Goal: Connect with others: Connect with others

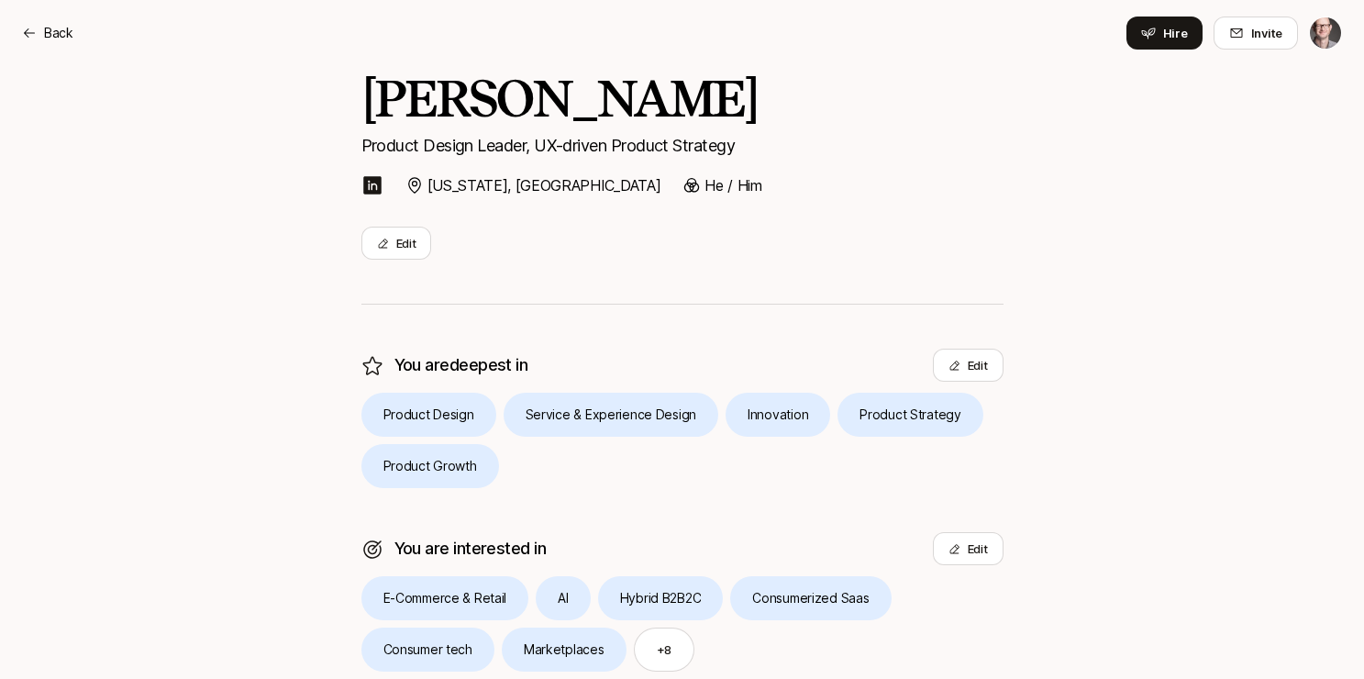
scroll to position [266, 0]
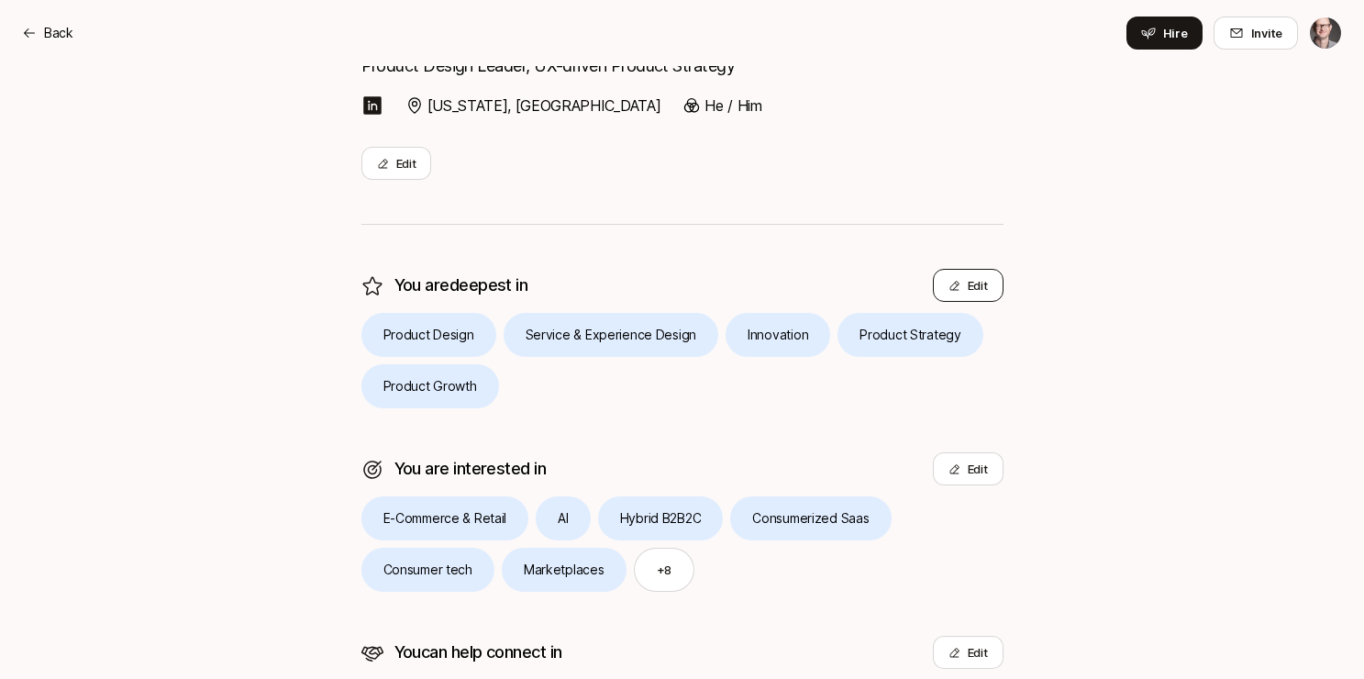
click at [972, 292] on button "Edit" at bounding box center [968, 285] width 71 height 33
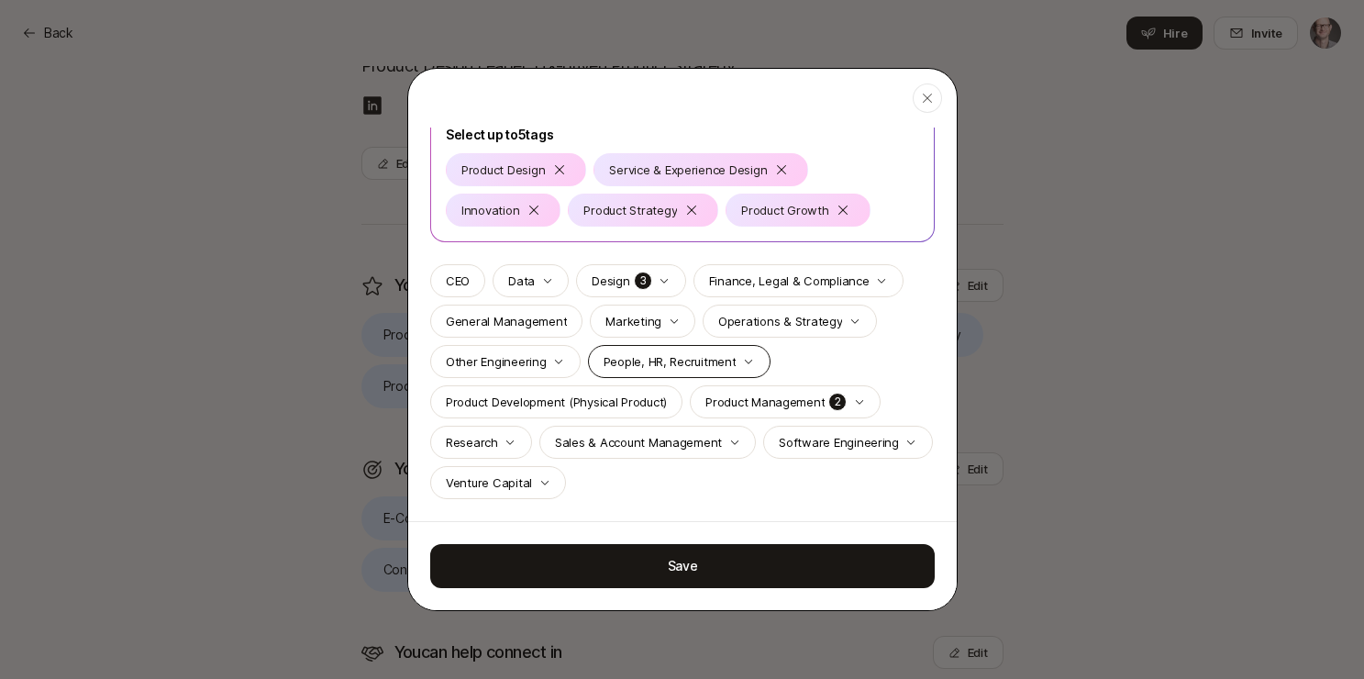
scroll to position [126, 0]
click at [481, 435] on p "Research" at bounding box center [472, 442] width 52 height 18
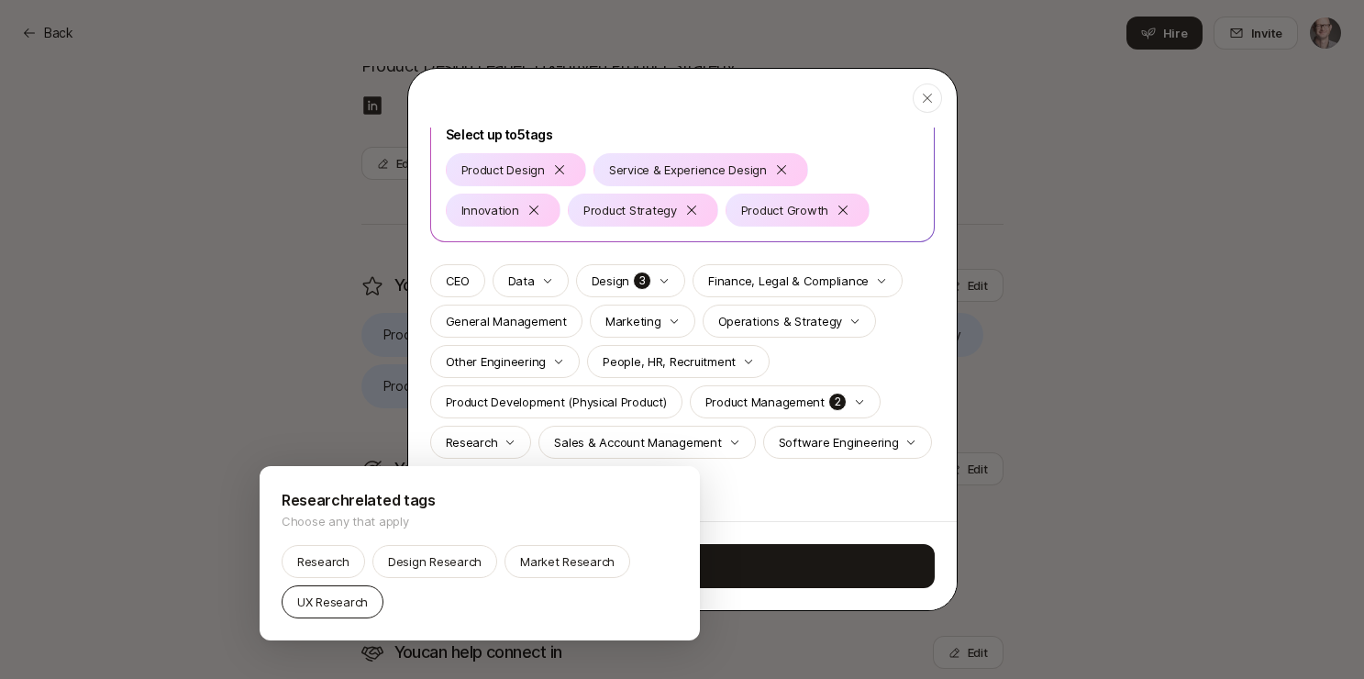
click at [333, 599] on p "UX Research" at bounding box center [332, 602] width 71 height 18
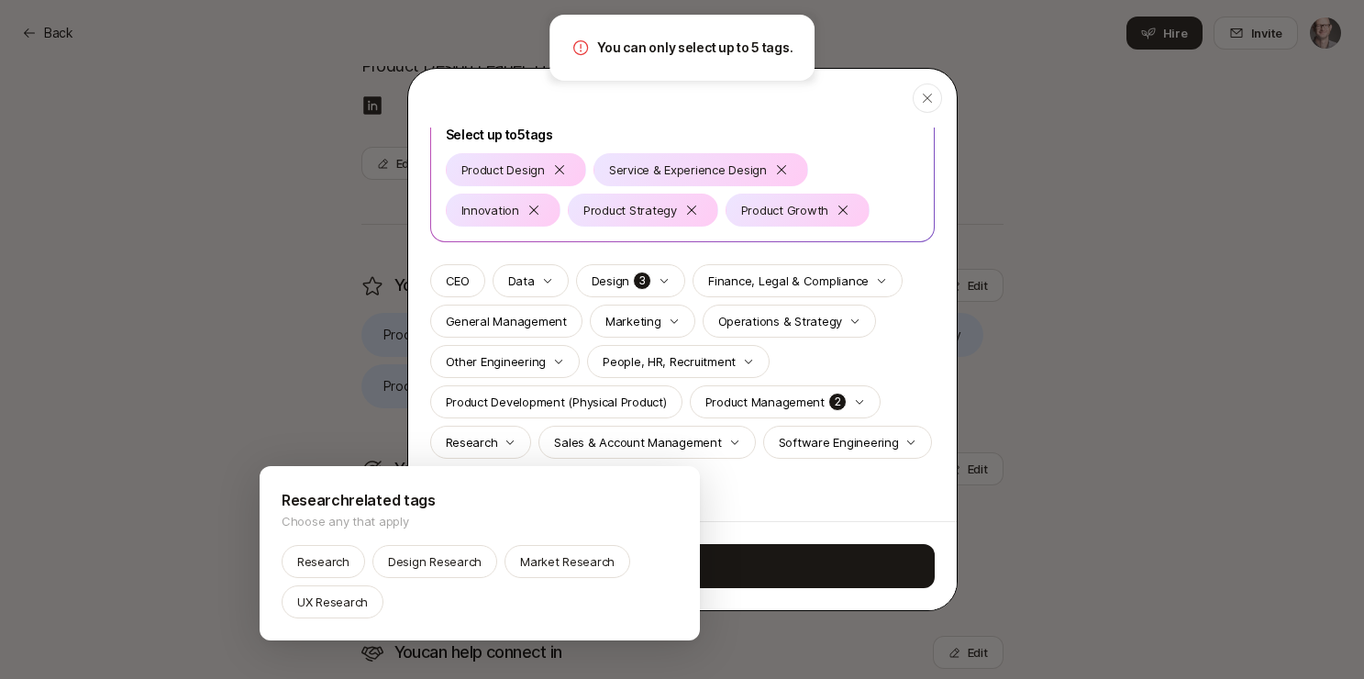
click at [534, 209] on div at bounding box center [682, 339] width 1364 height 679
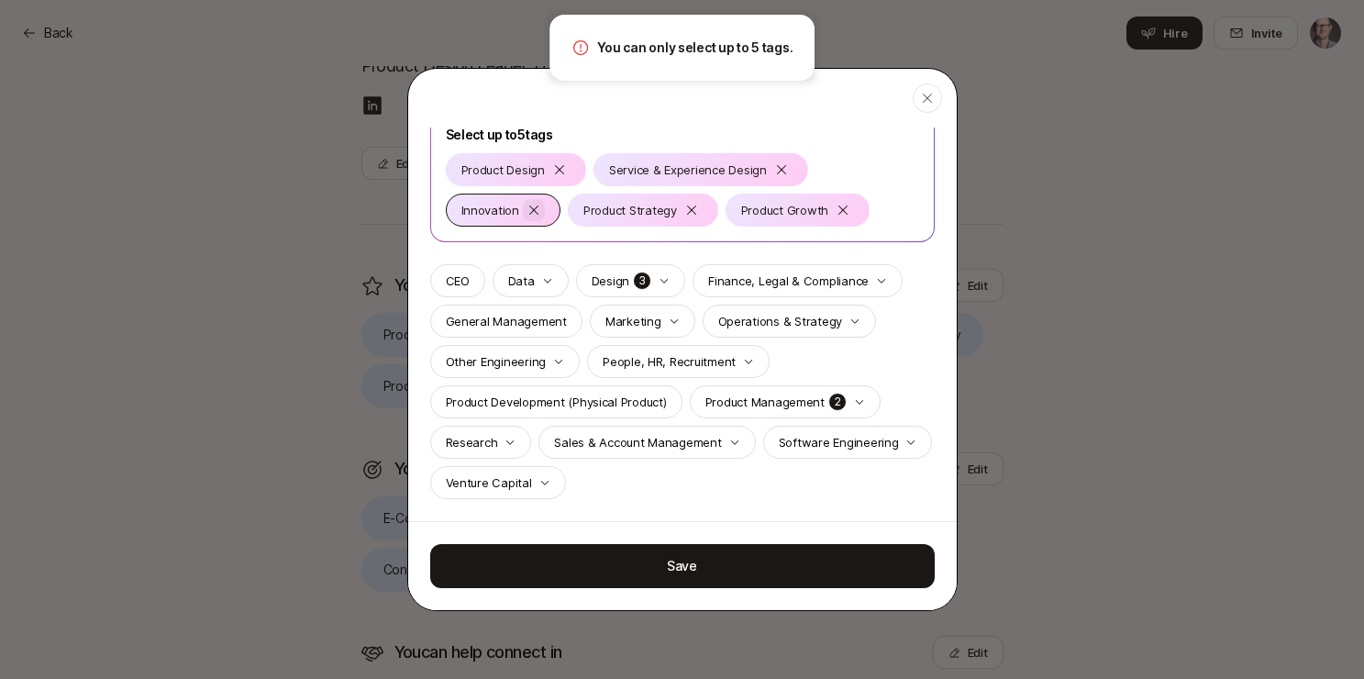
click at [532, 209] on icon at bounding box center [533, 210] width 9 height 9
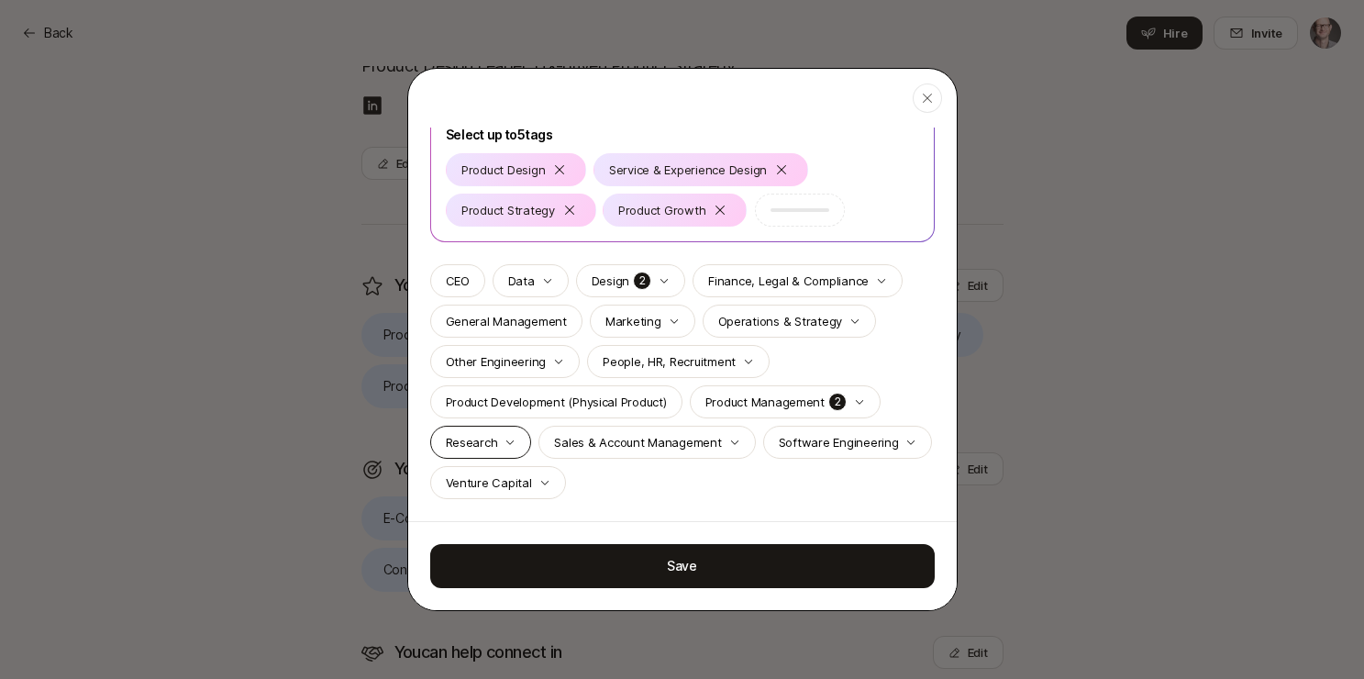
click at [505, 443] on icon "button" at bounding box center [510, 442] width 11 height 11
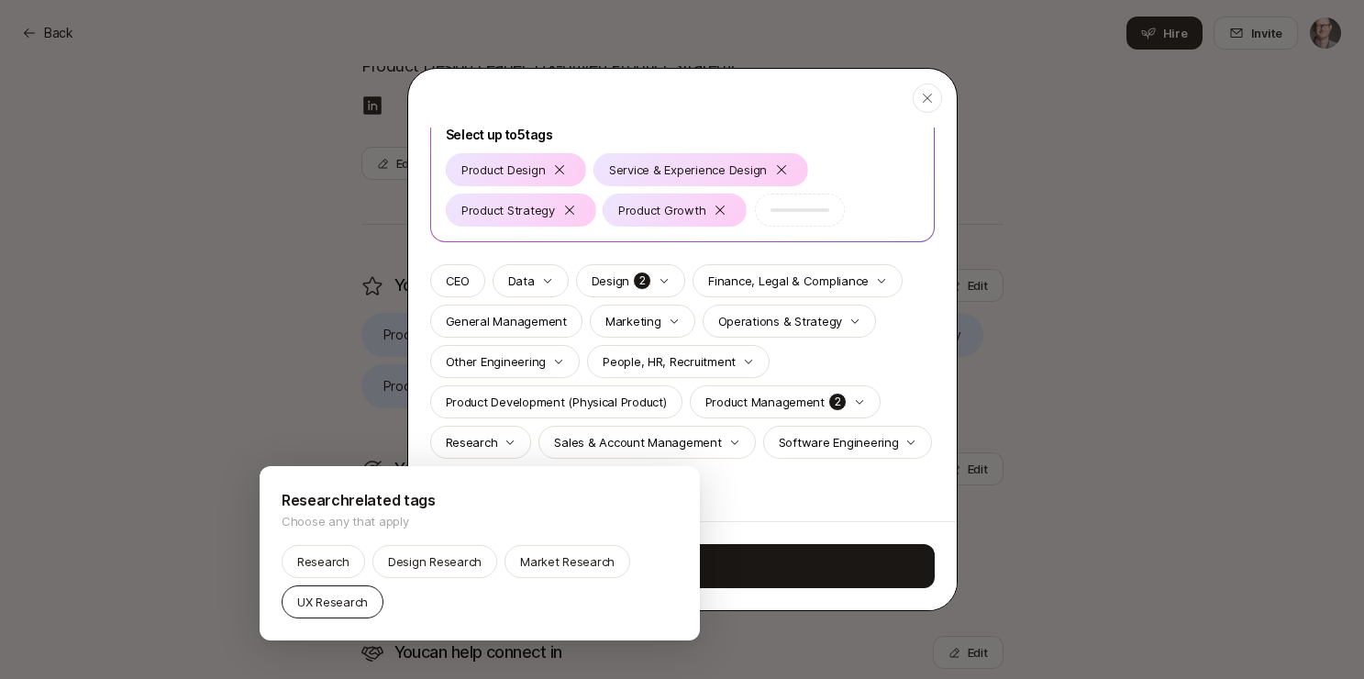
click at [336, 600] on p "UX Research" at bounding box center [332, 602] width 71 height 18
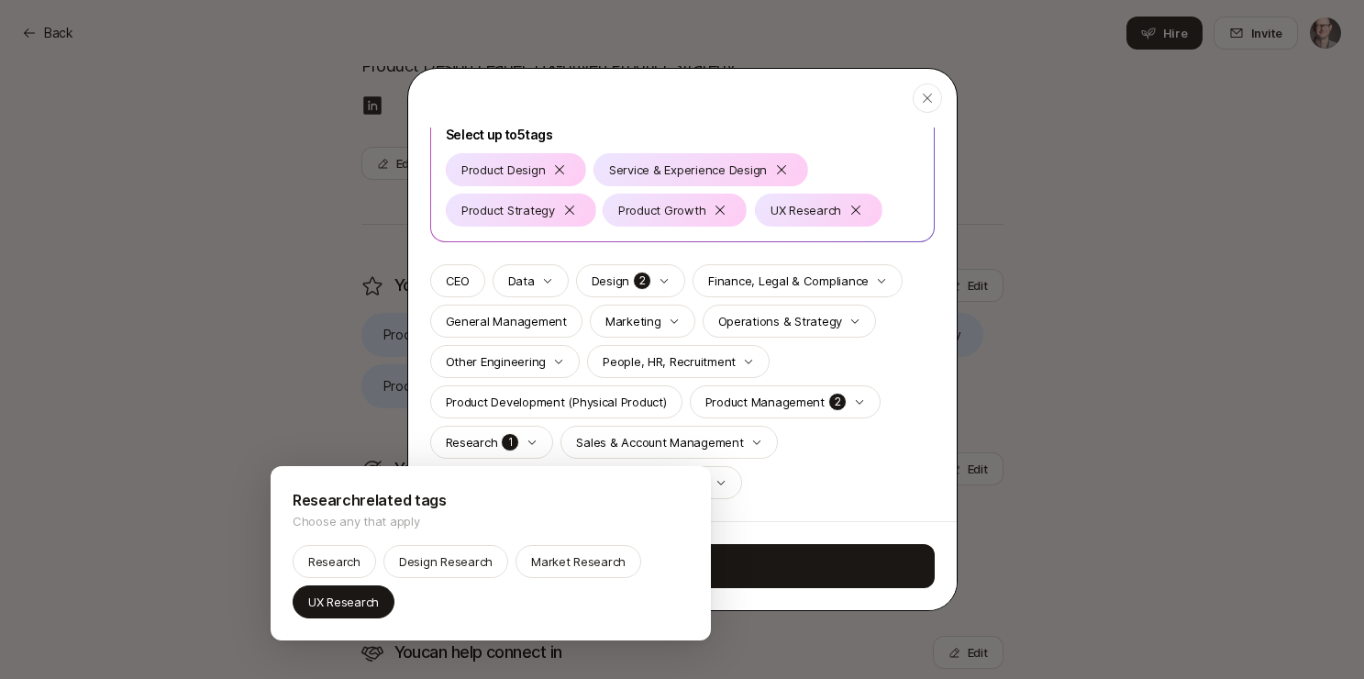
click at [840, 552] on div at bounding box center [682, 339] width 1364 height 679
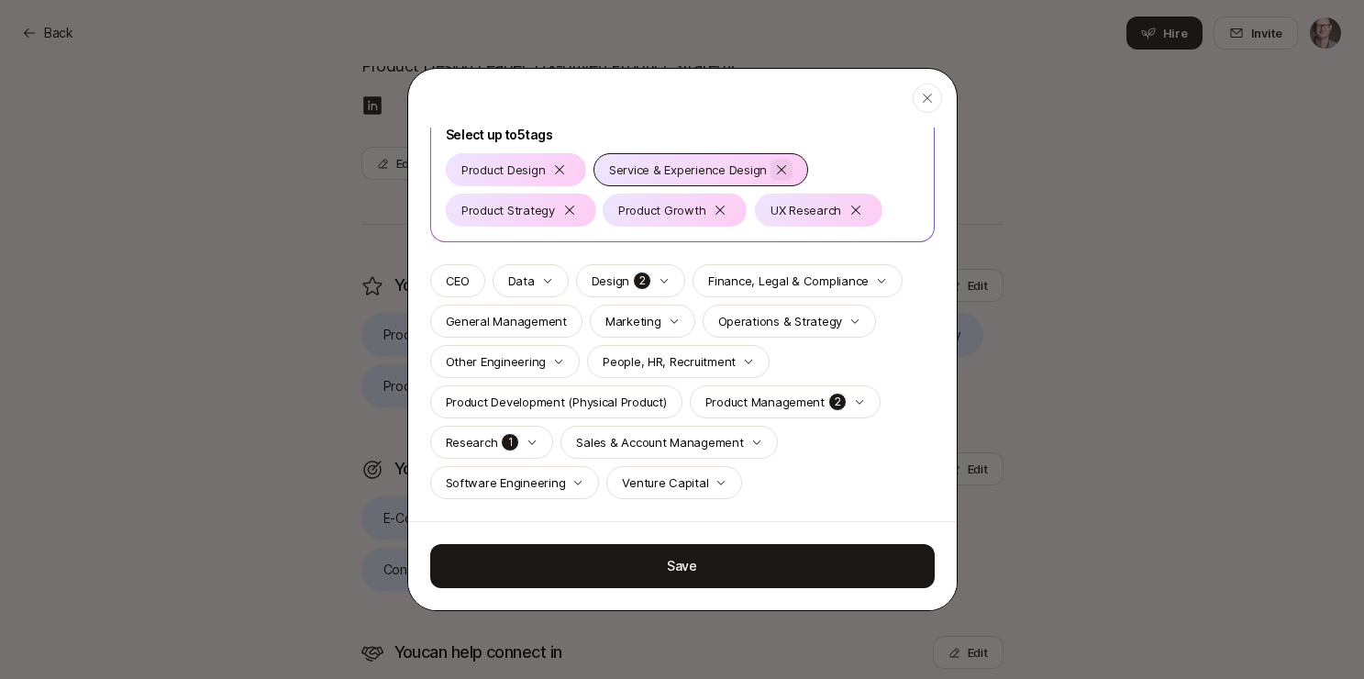
click at [784, 167] on icon at bounding box center [781, 169] width 15 height 15
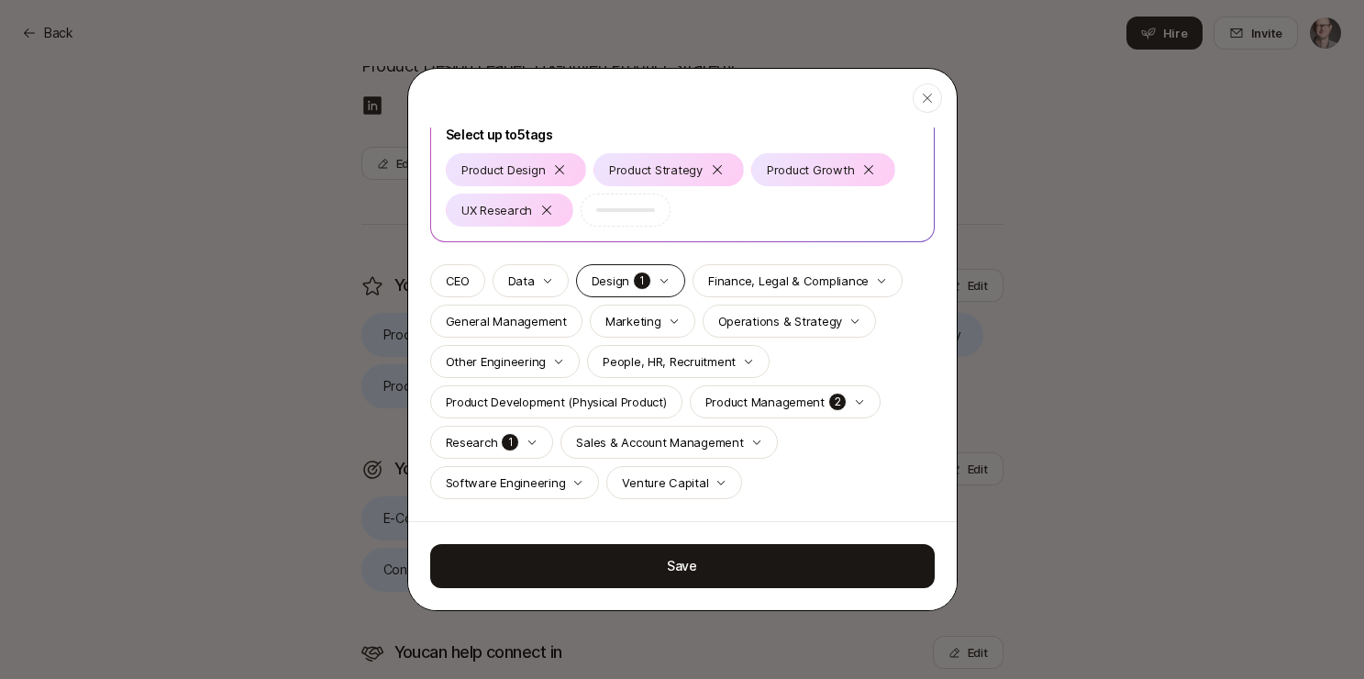
click at [663, 280] on icon "button" at bounding box center [664, 280] width 11 height 11
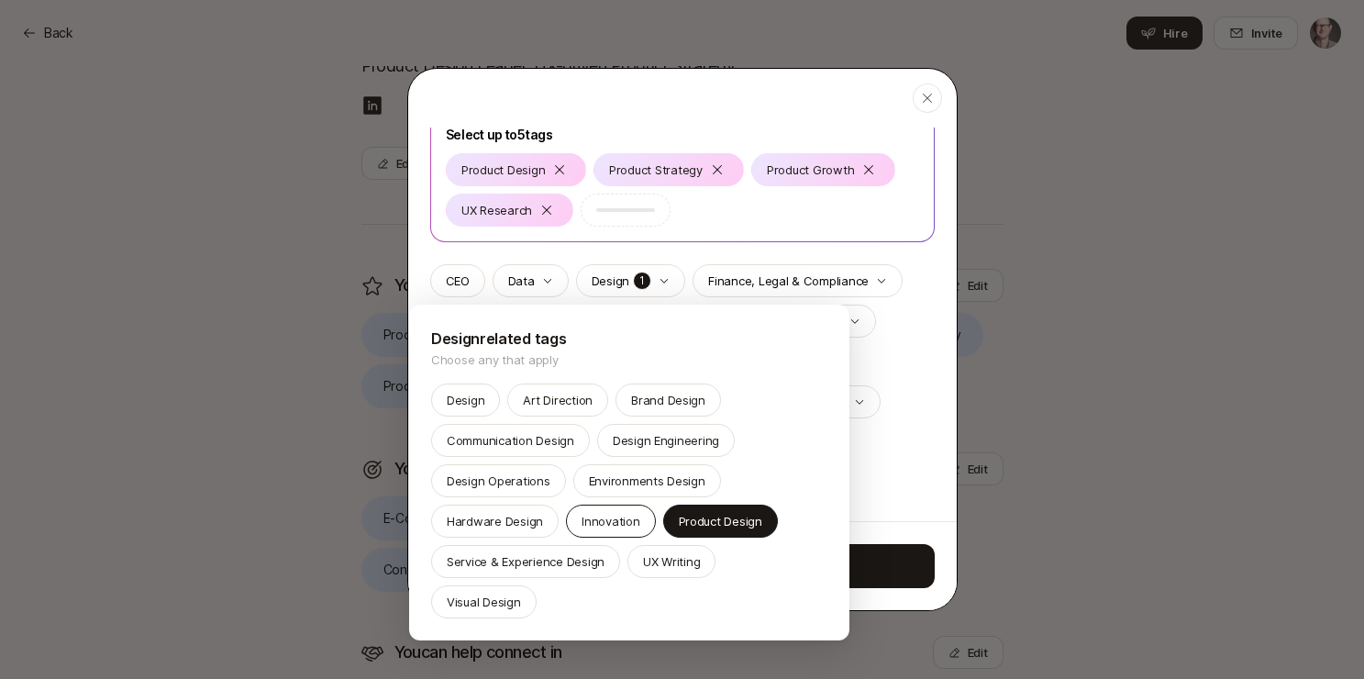
click at [615, 524] on p "Innovation" at bounding box center [611, 521] width 58 height 18
click at [911, 378] on div at bounding box center [682, 339] width 1364 height 679
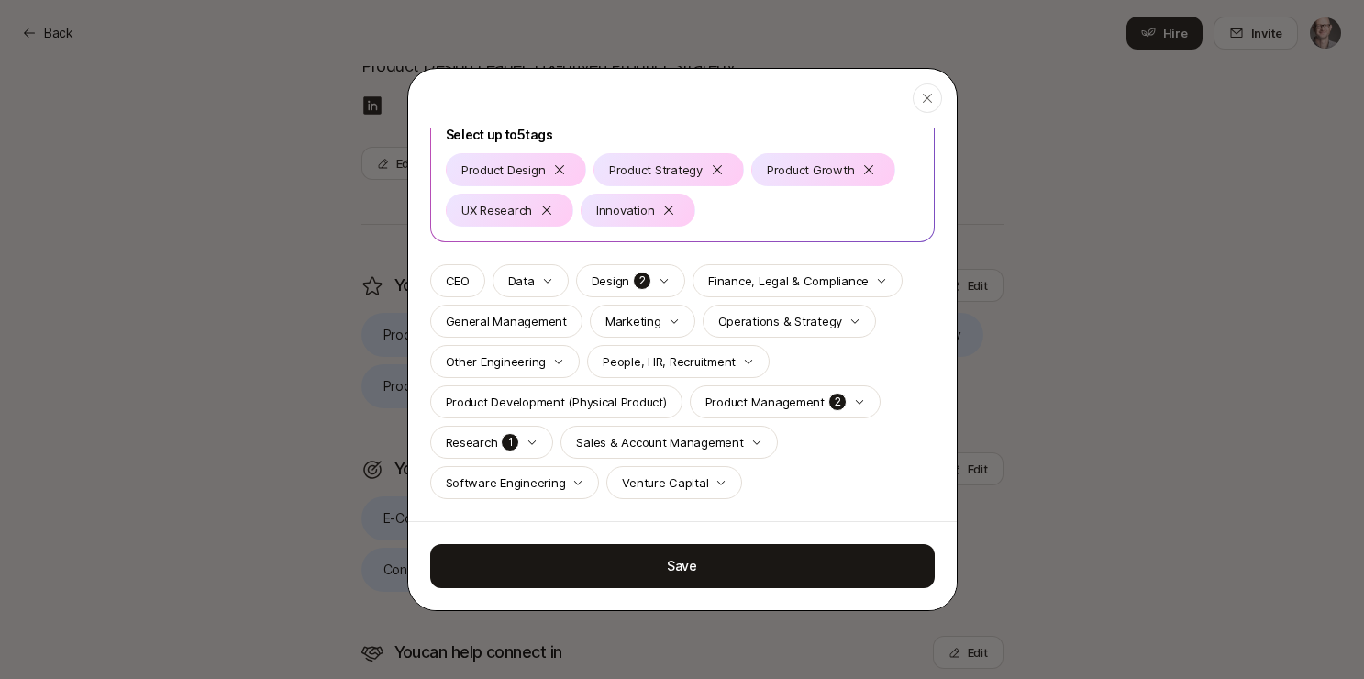
click at [862, 396] on div "Product Management 2" at bounding box center [785, 401] width 191 height 33
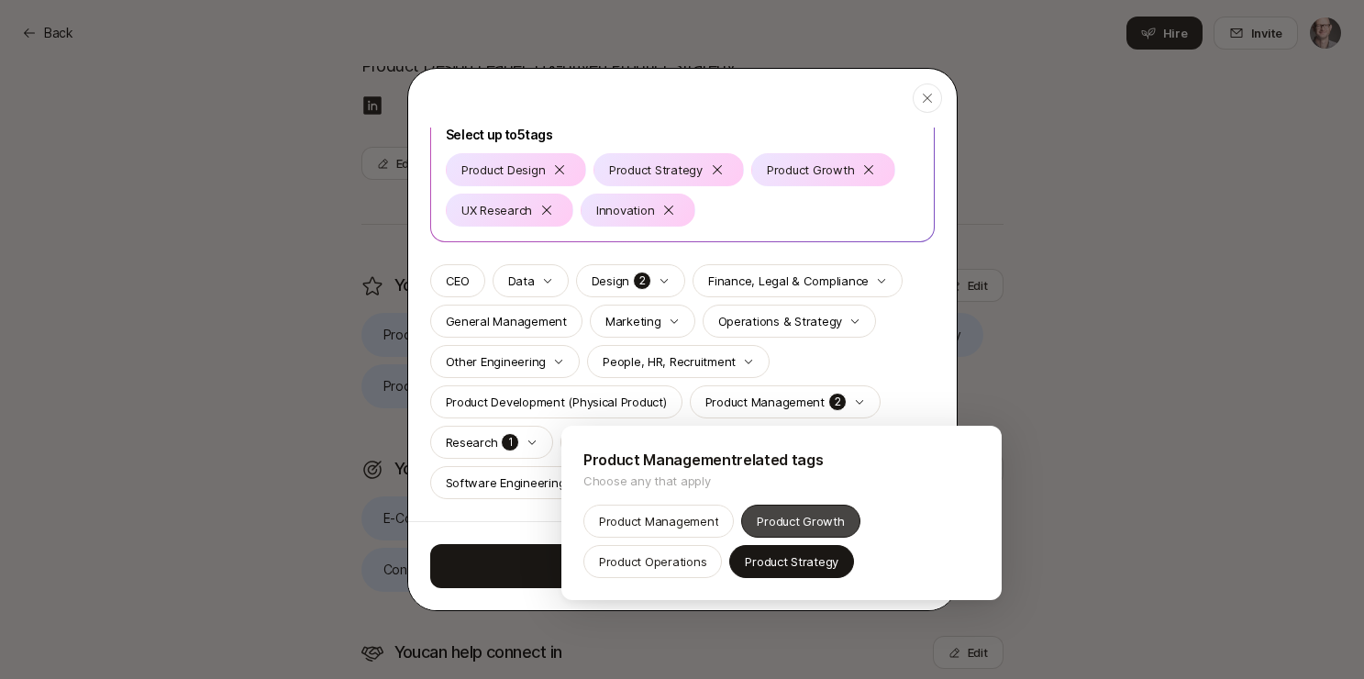
click at [791, 518] on p "Product Growth" at bounding box center [800, 521] width 87 height 18
click at [917, 356] on div at bounding box center [682, 339] width 1364 height 679
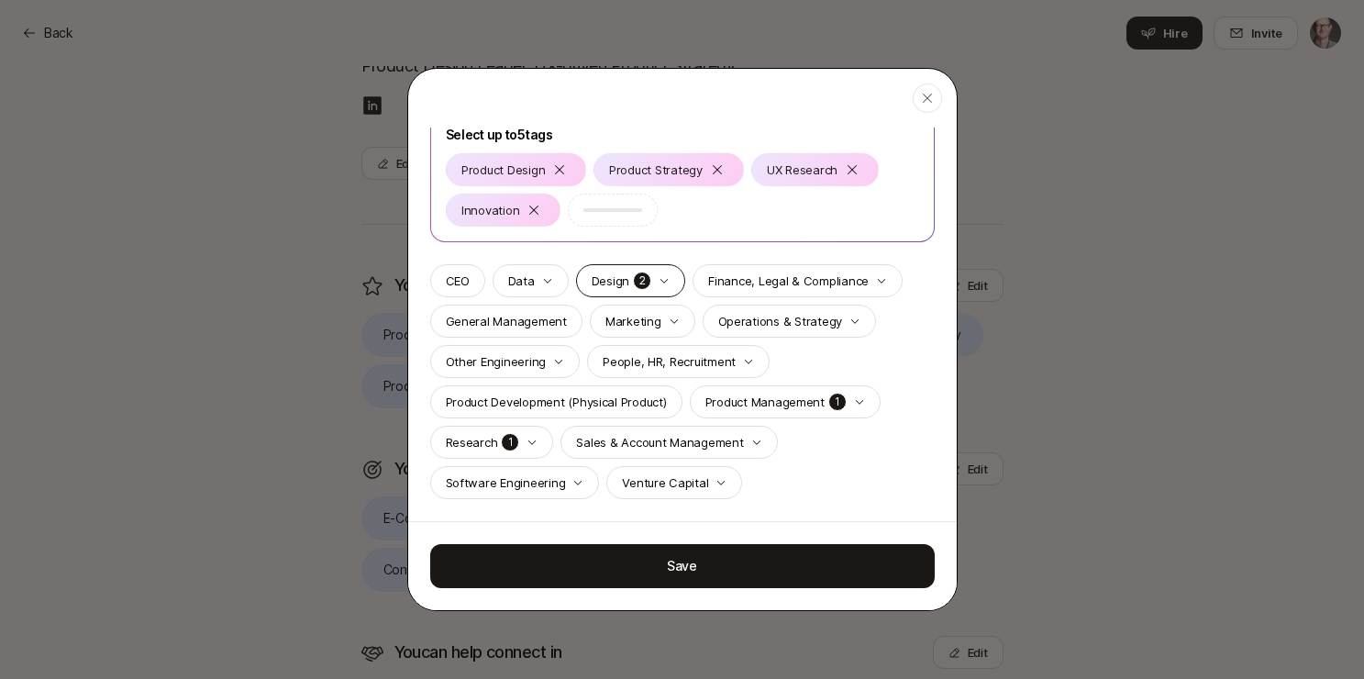
click at [663, 279] on icon "button" at bounding box center [664, 280] width 11 height 11
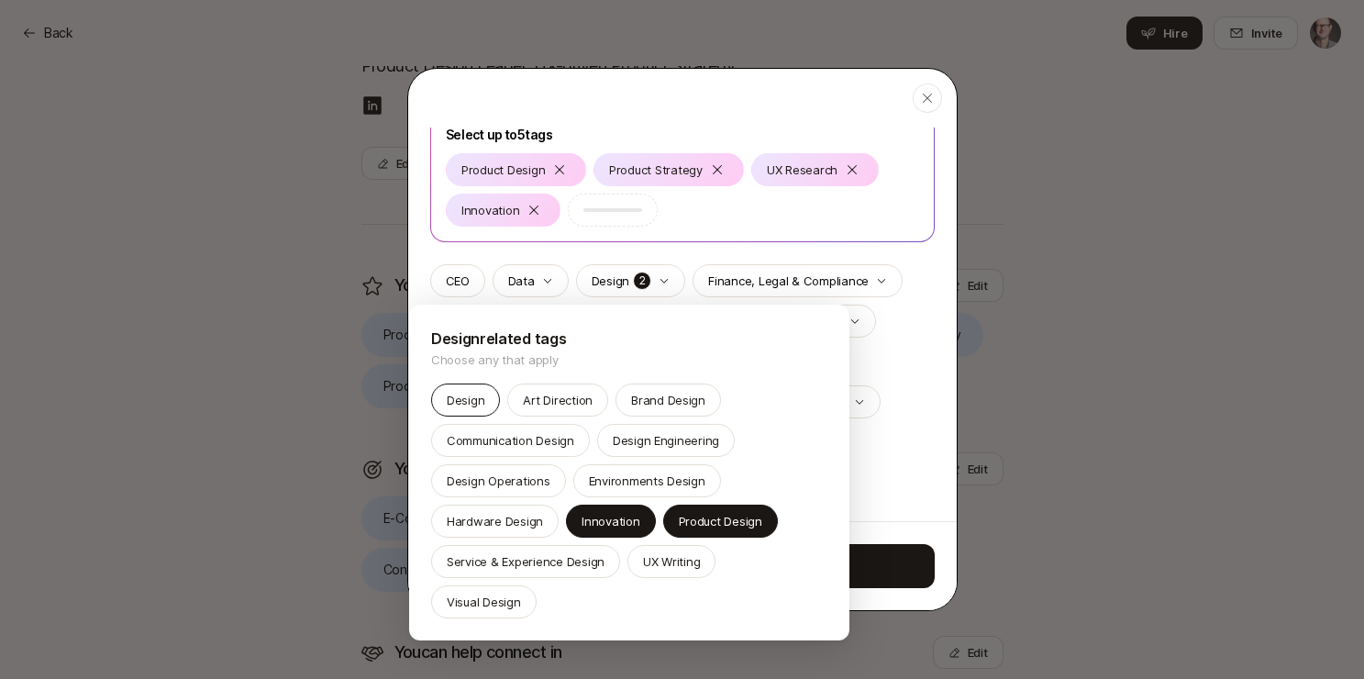
click at [465, 406] on p "Design" at bounding box center [466, 400] width 38 height 18
click at [866, 458] on div at bounding box center [682, 339] width 1364 height 679
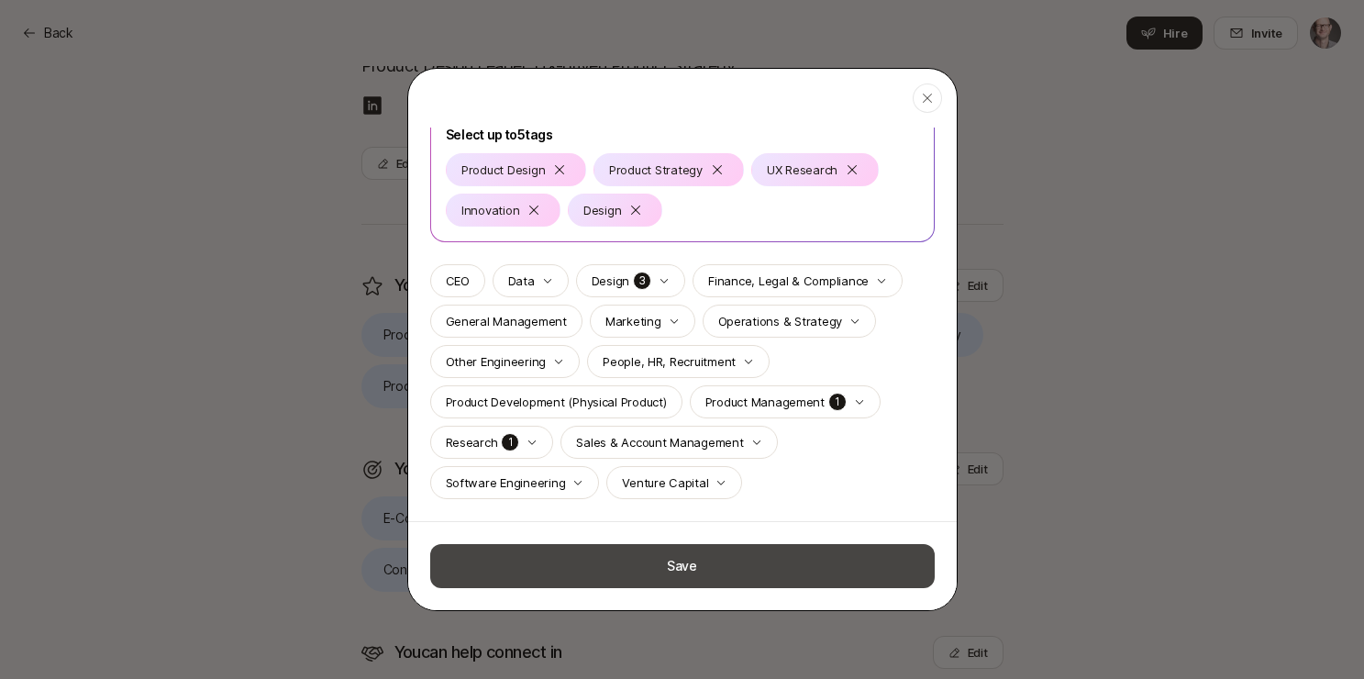
click at [684, 563] on button "Save" at bounding box center [682, 566] width 505 height 44
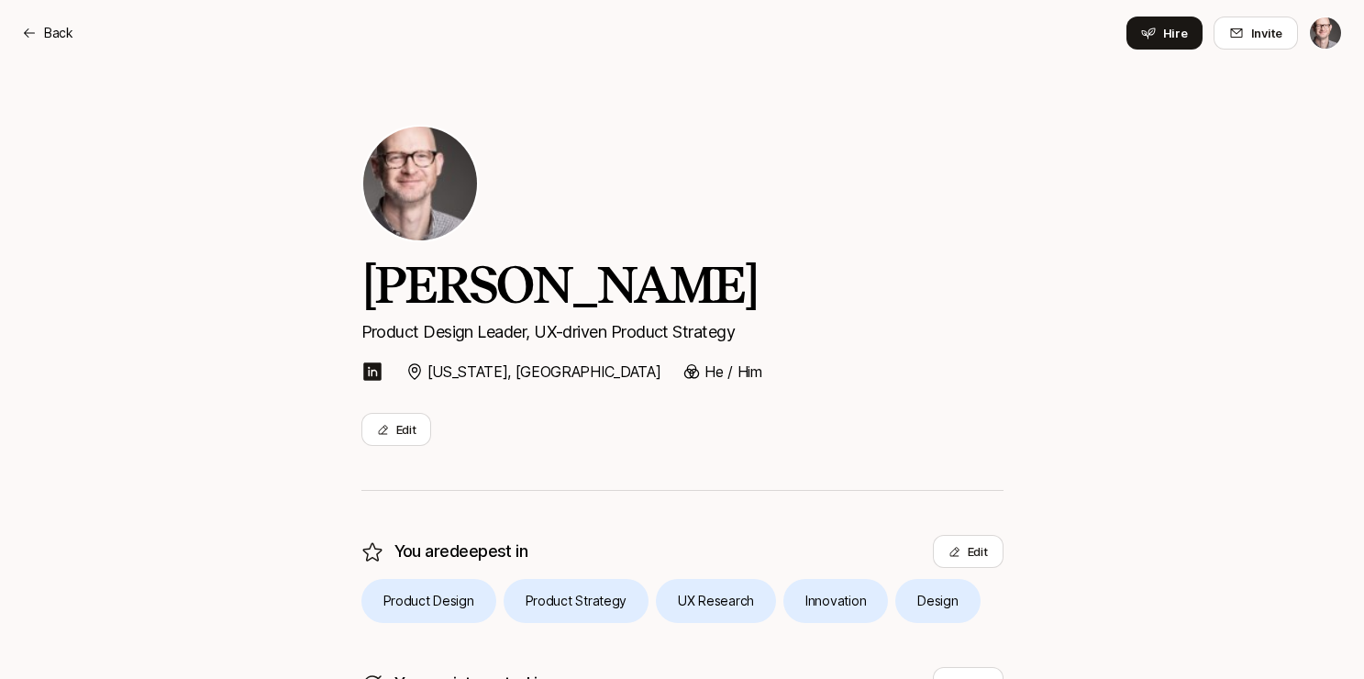
scroll to position [0, 0]
click at [55, 30] on p "Back" at bounding box center [58, 33] width 29 height 22
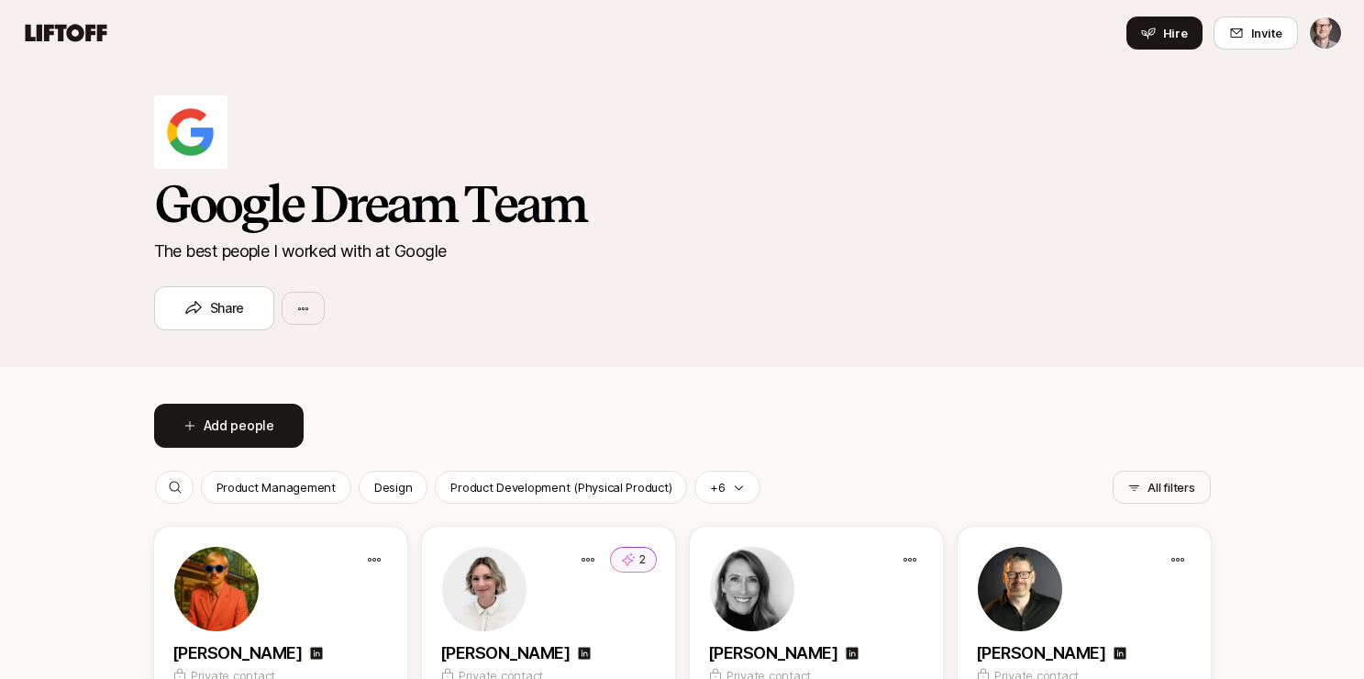
click at [68, 35] on icon at bounding box center [67, 32] width 82 height 17
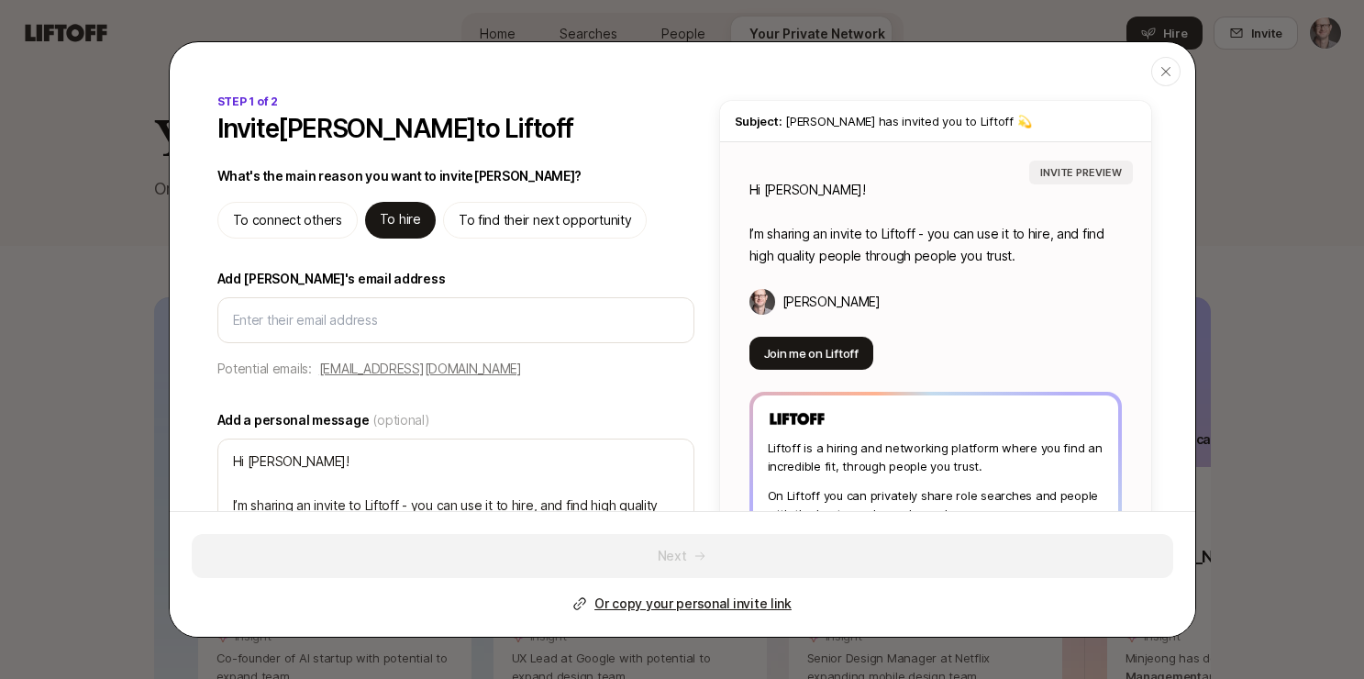
scroll to position [161, 0]
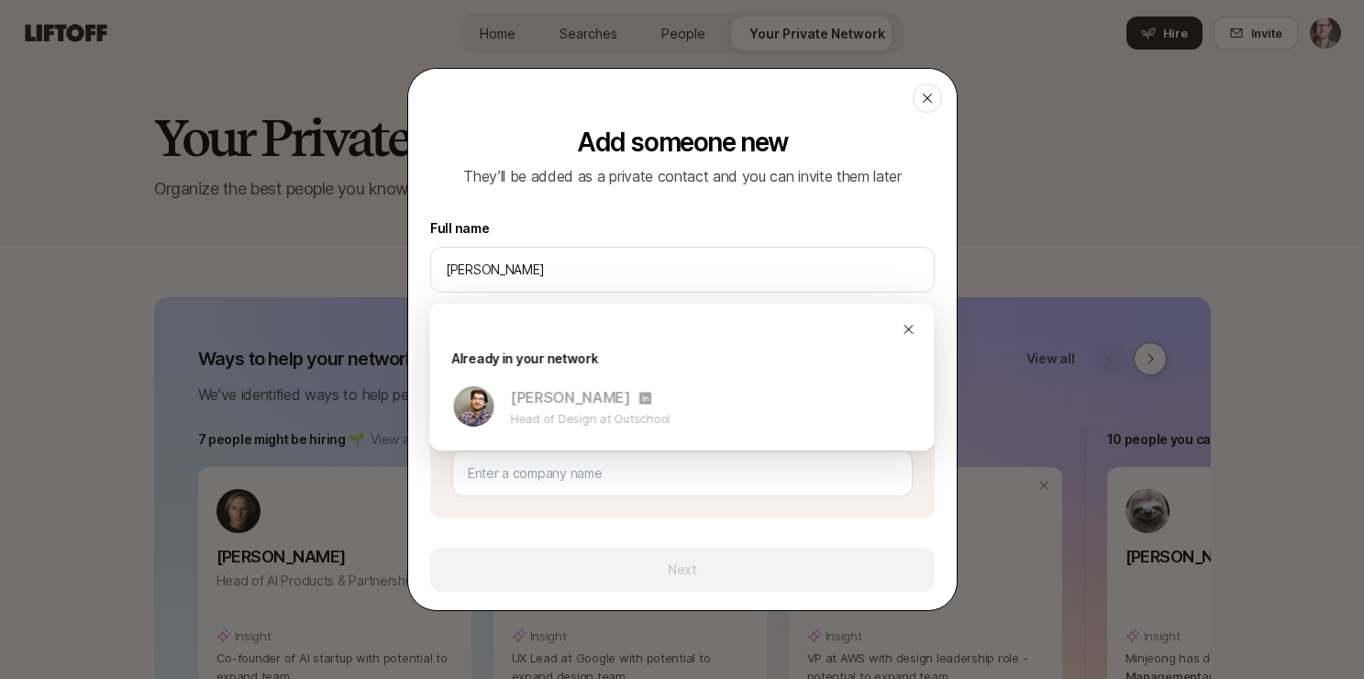
scroll to position [305, 0]
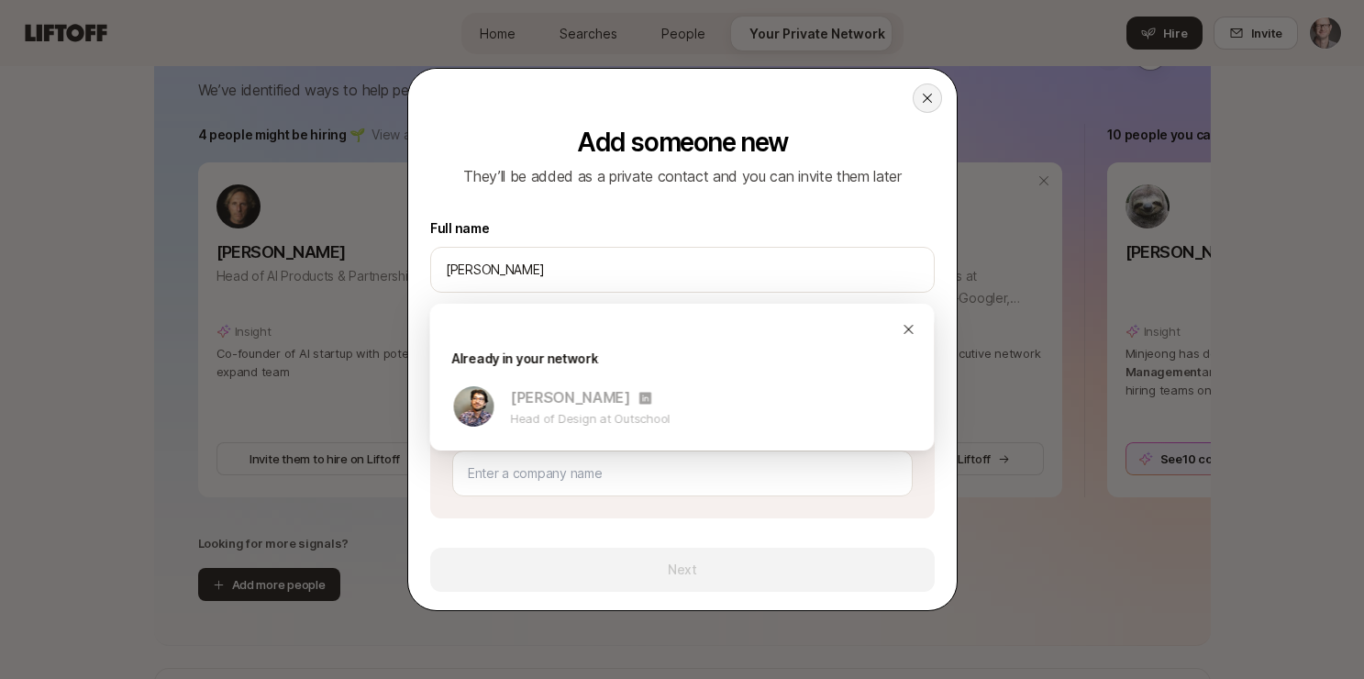
click at [921, 94] on icon at bounding box center [927, 98] width 15 height 15
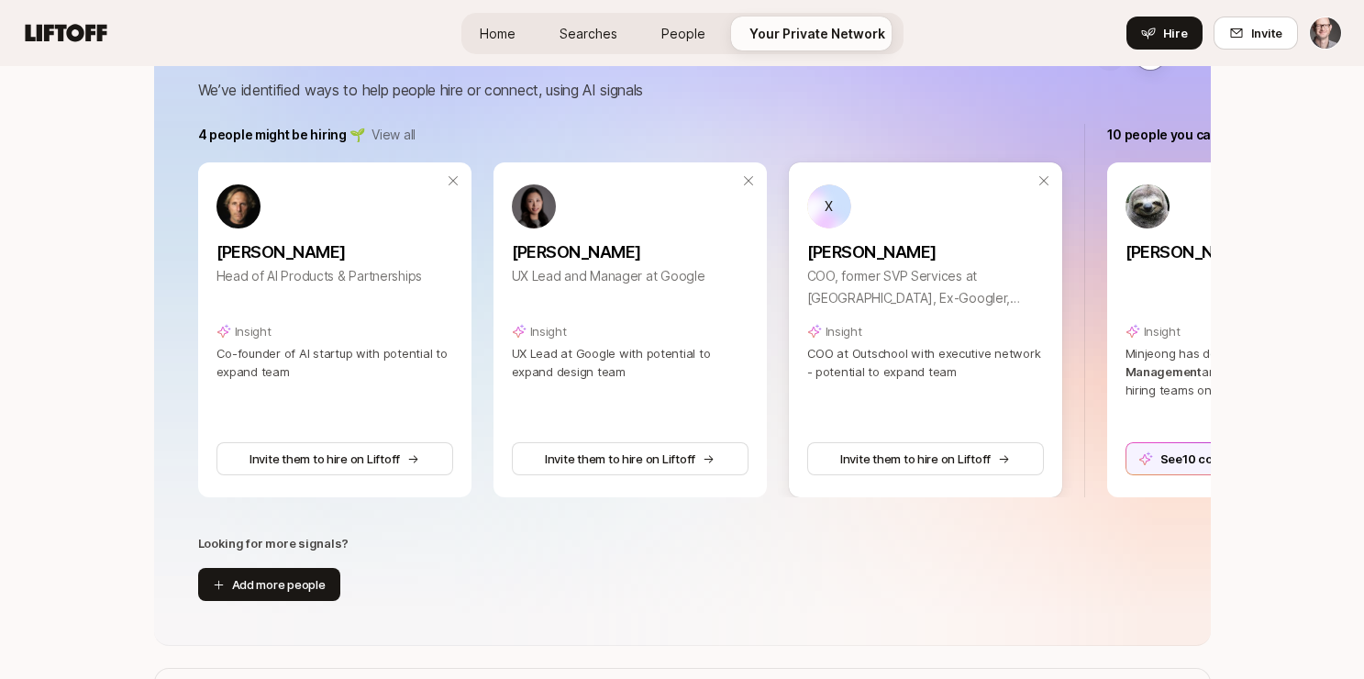
click at [878, 250] on p "[PERSON_NAME]" at bounding box center [925, 252] width 237 height 26
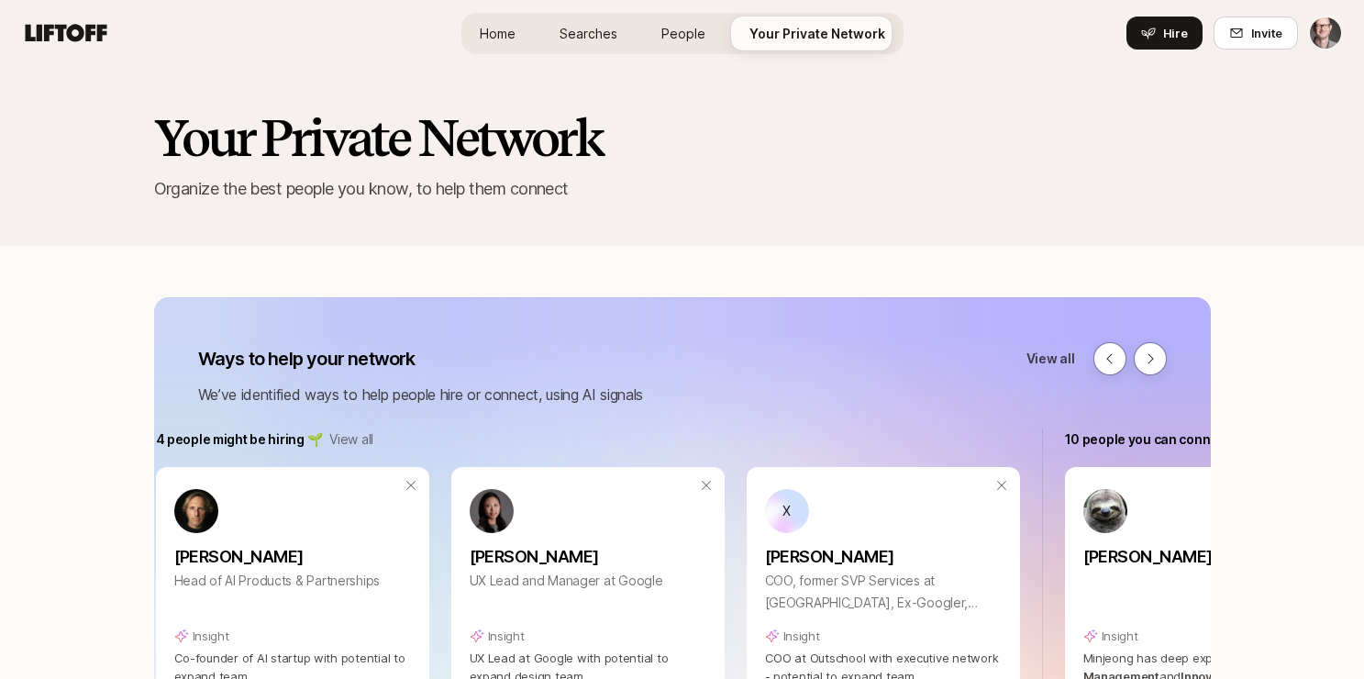
scroll to position [0, 0]
click at [820, 36] on span "Your Private Network" at bounding box center [818, 33] width 136 height 19
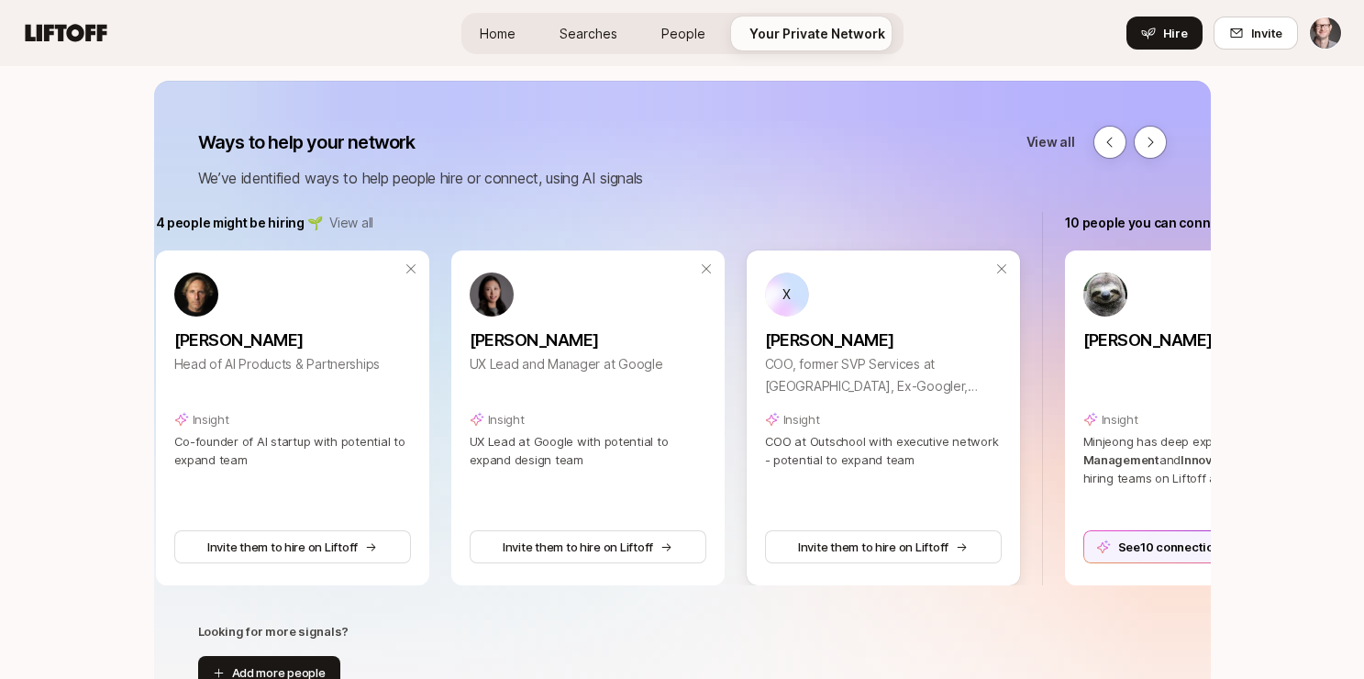
scroll to position [218, 0]
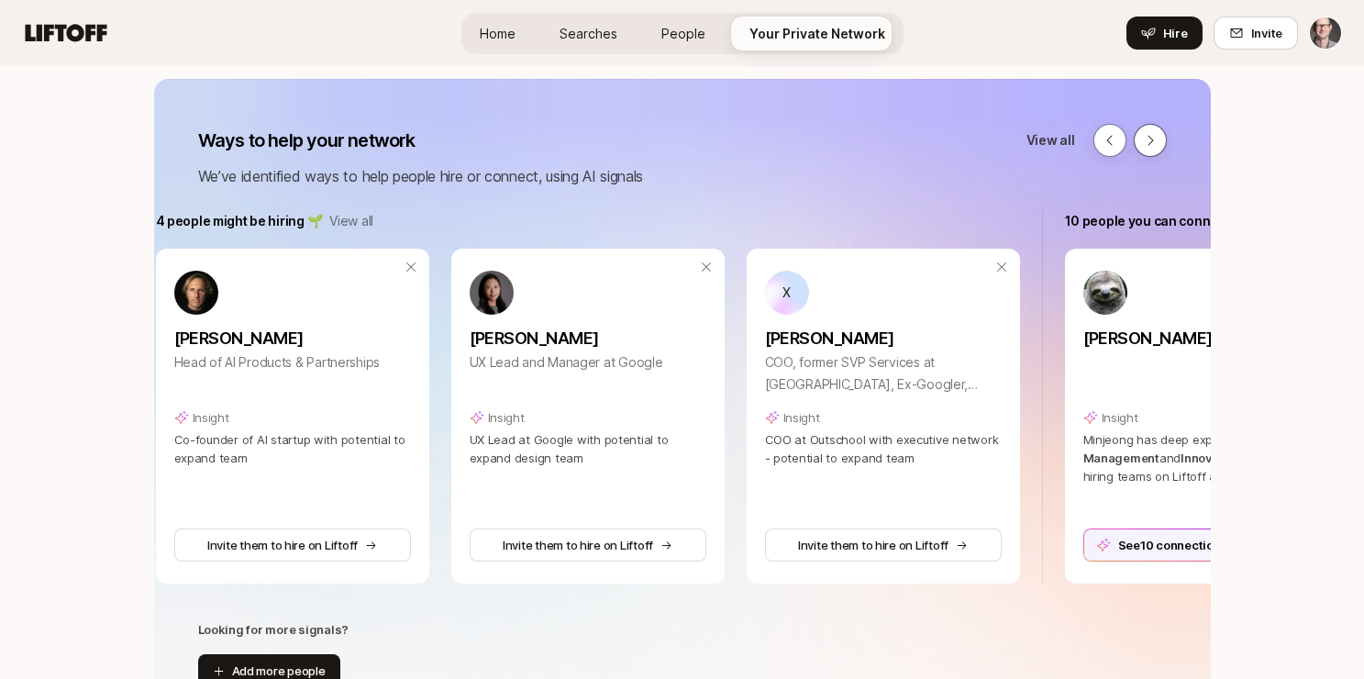
click at [1155, 139] on icon at bounding box center [1150, 140] width 15 height 15
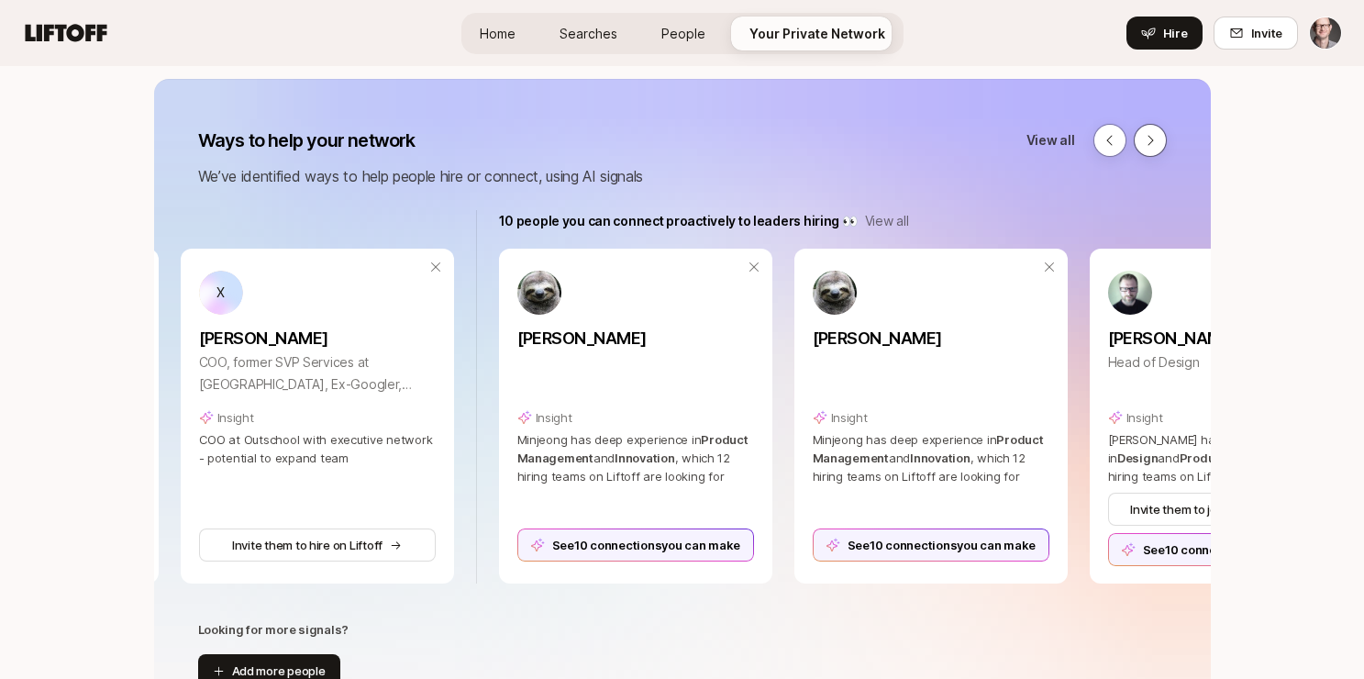
scroll to position [0, 805]
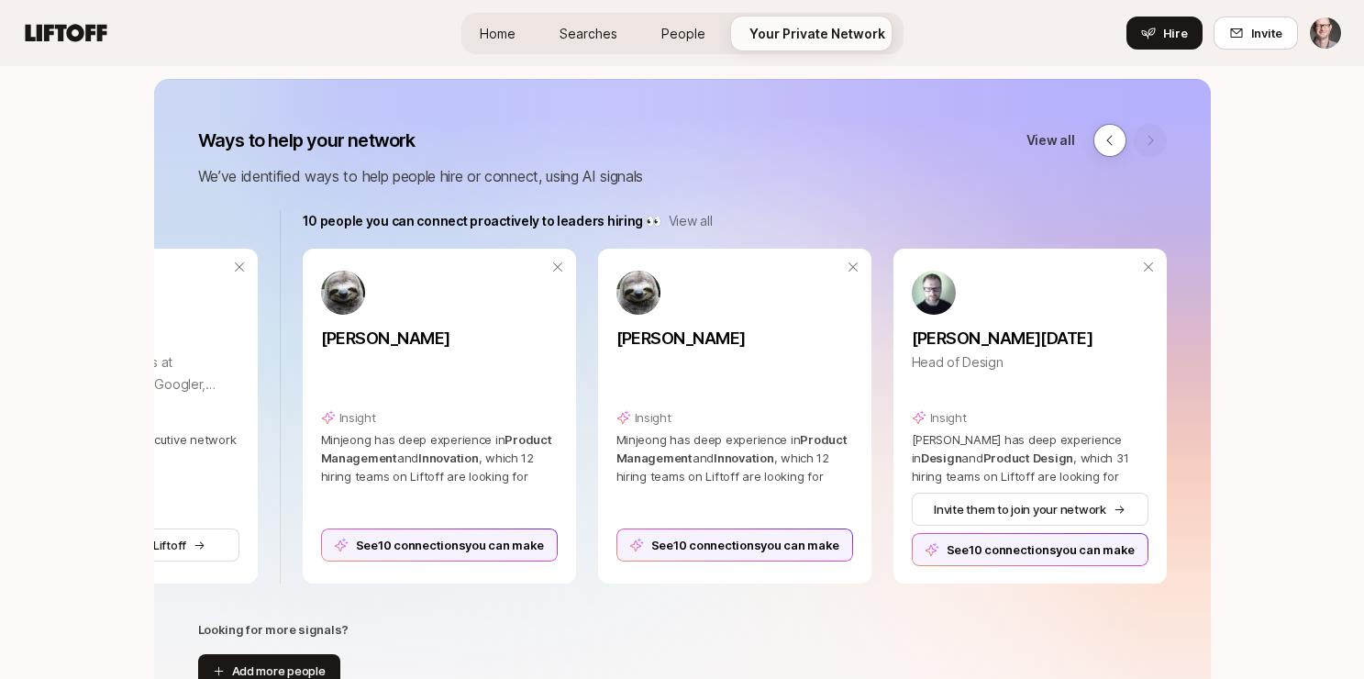
click at [1156, 139] on div at bounding box center [1130, 140] width 73 height 33
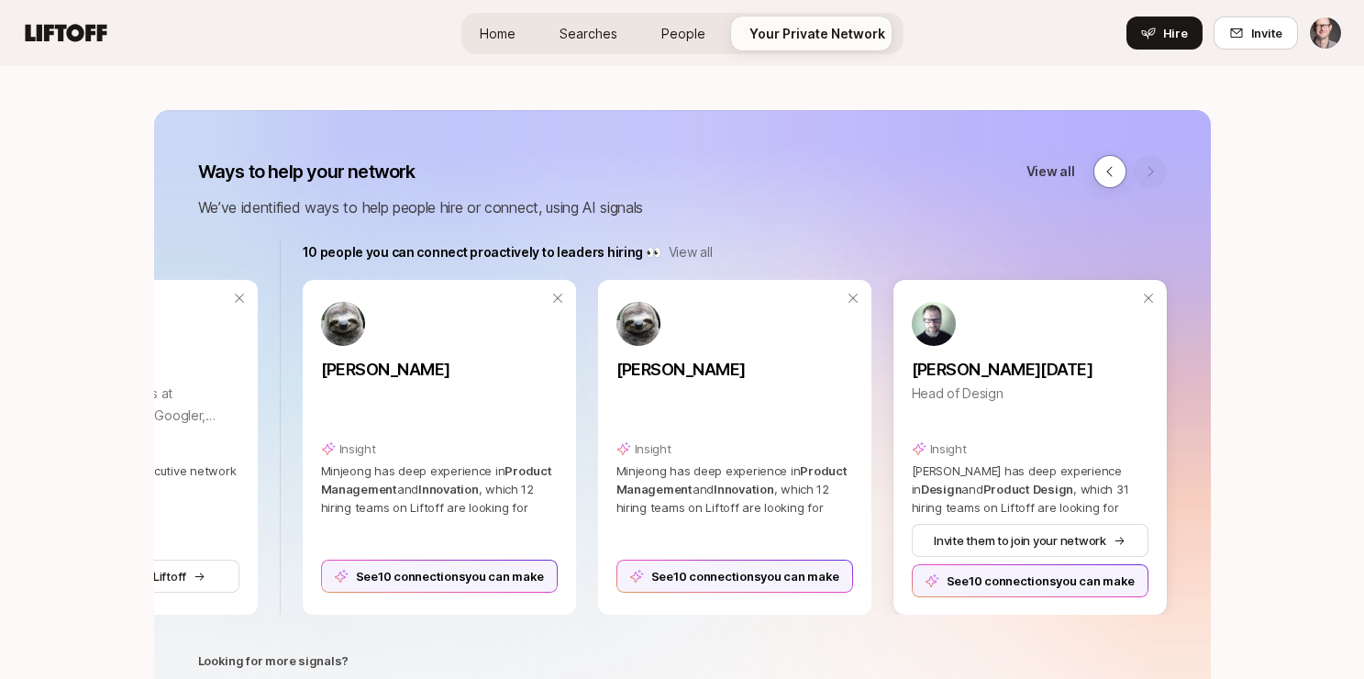
scroll to position [277, 0]
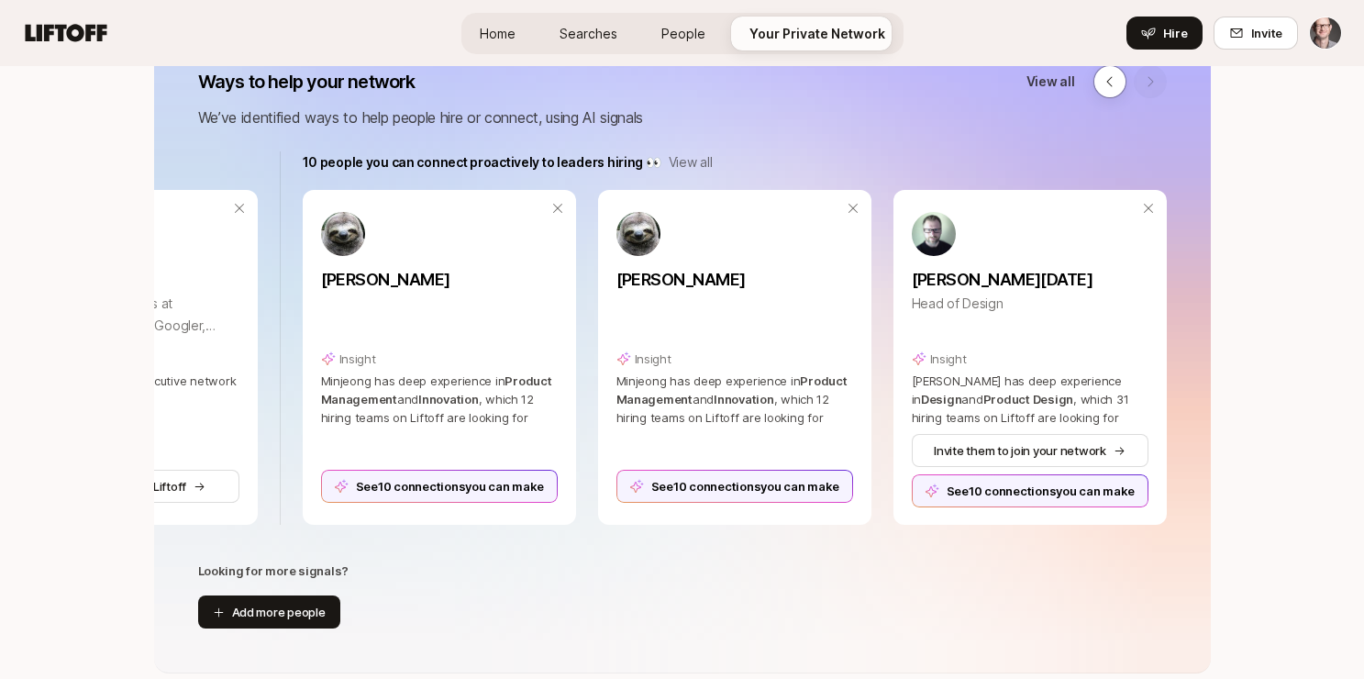
click at [691, 163] on p "View all" at bounding box center [691, 162] width 44 height 22
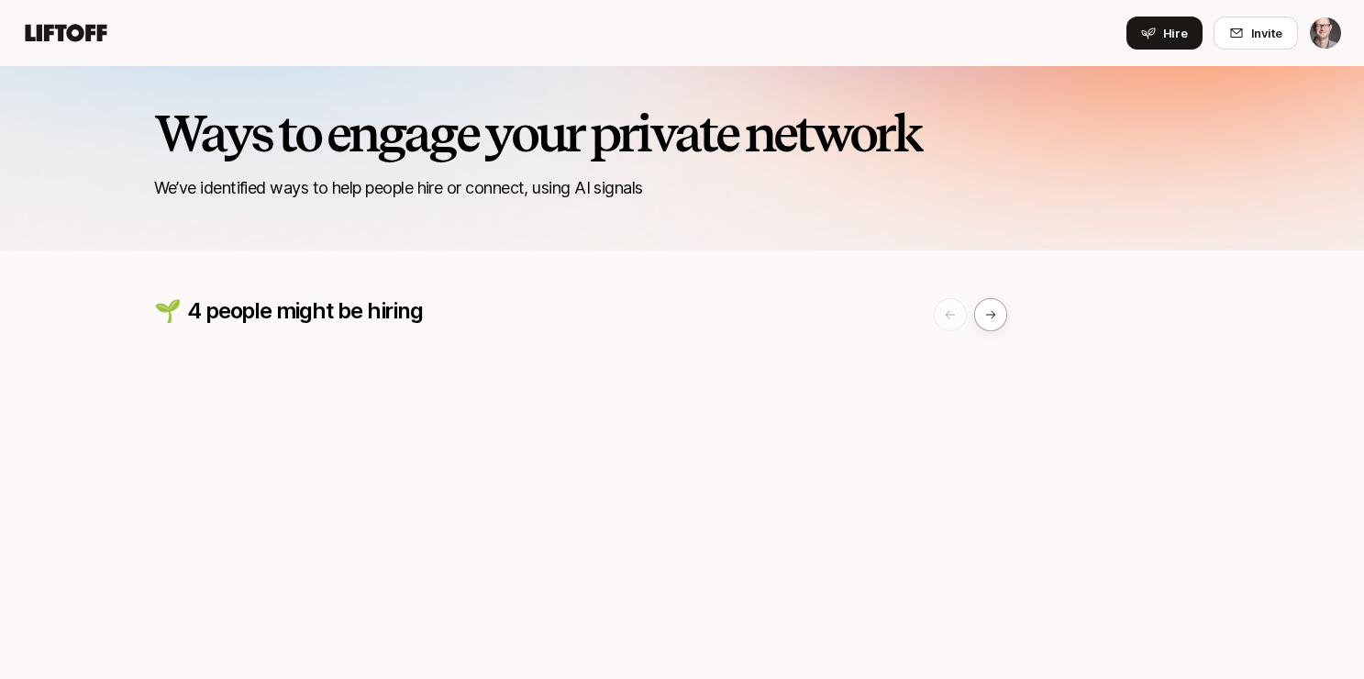
scroll to position [647, 0]
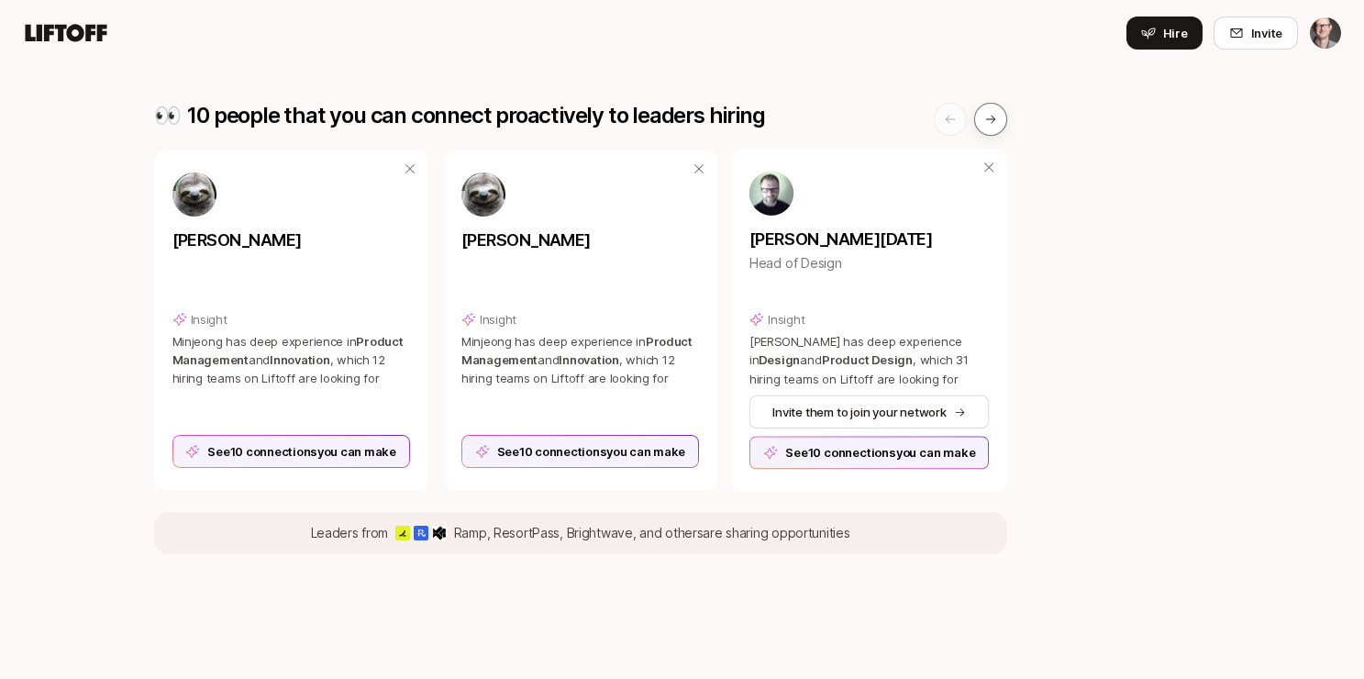
click at [986, 126] on button at bounding box center [990, 119] width 33 height 33
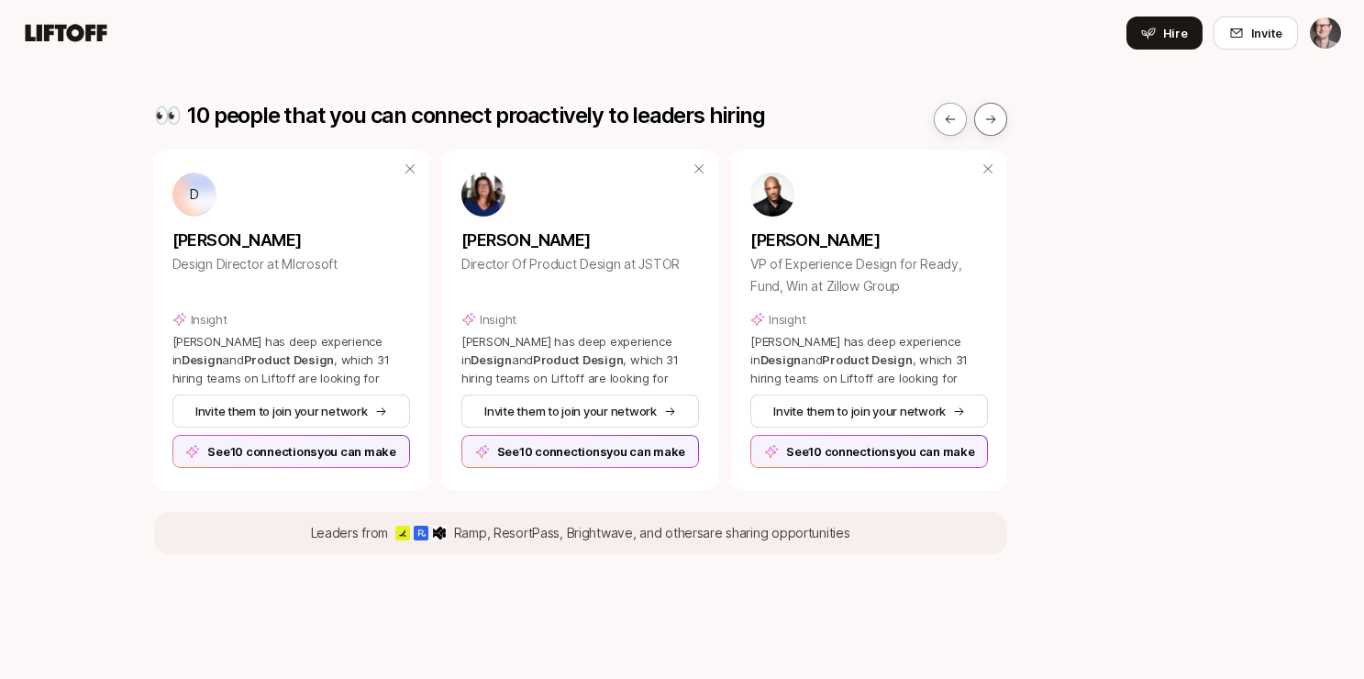
click at [987, 124] on icon at bounding box center [991, 119] width 13 height 13
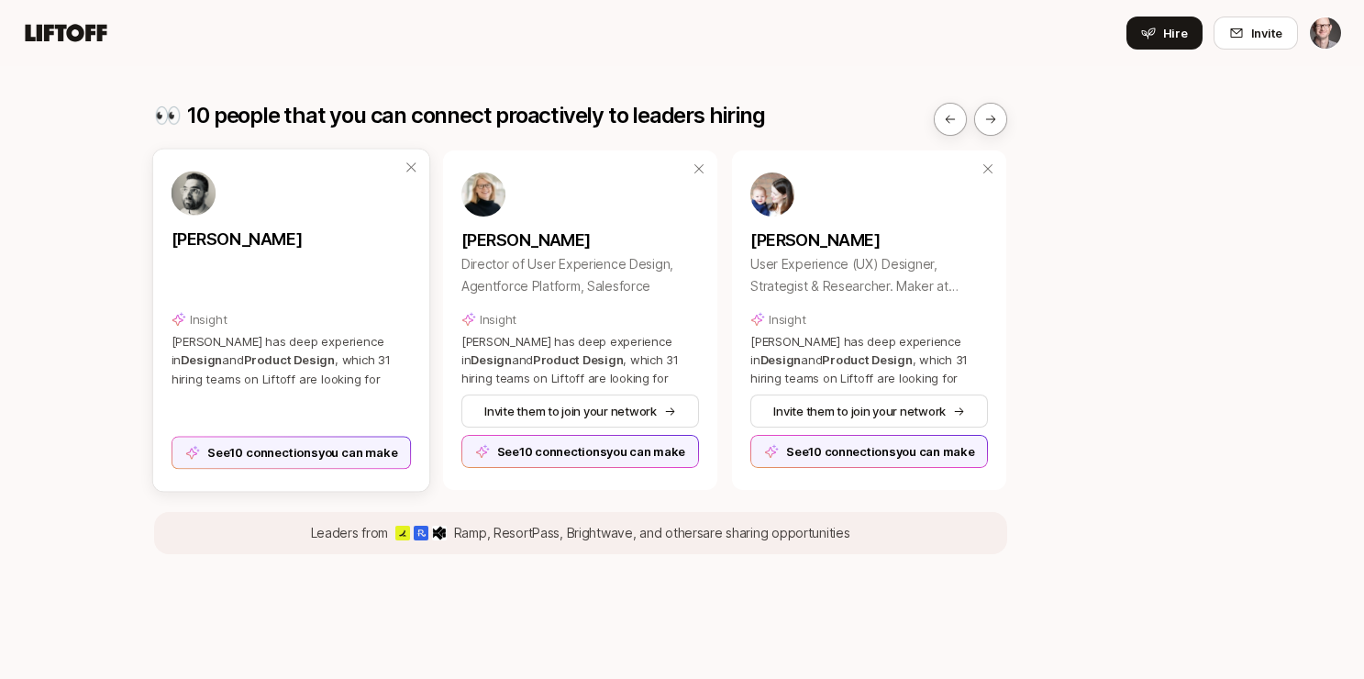
click at [203, 232] on p "[PERSON_NAME]" at bounding box center [291, 240] width 240 height 26
